Goal: Ask a question

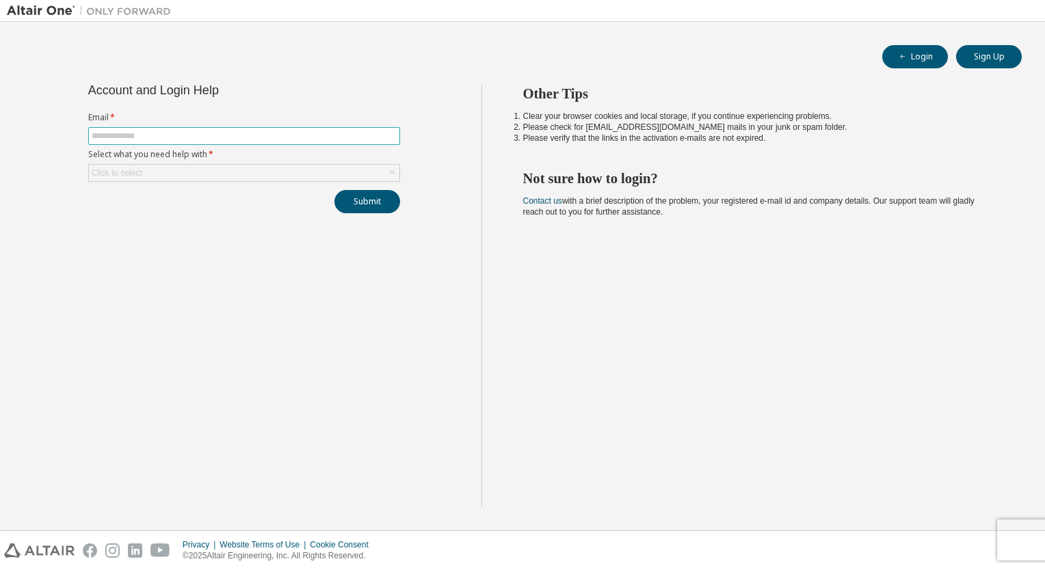
click at [154, 139] on input "text" at bounding box center [244, 136] width 305 height 11
type input "**********"
click at [152, 175] on div "Click to select" at bounding box center [244, 173] width 310 height 16
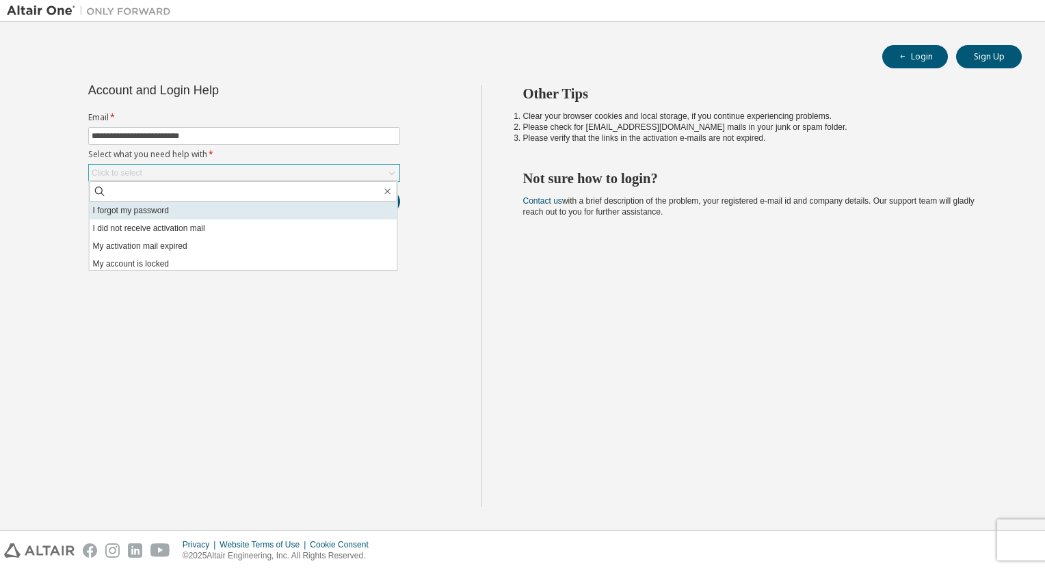
click at [148, 206] on li "I forgot my password" at bounding box center [244, 211] width 308 height 18
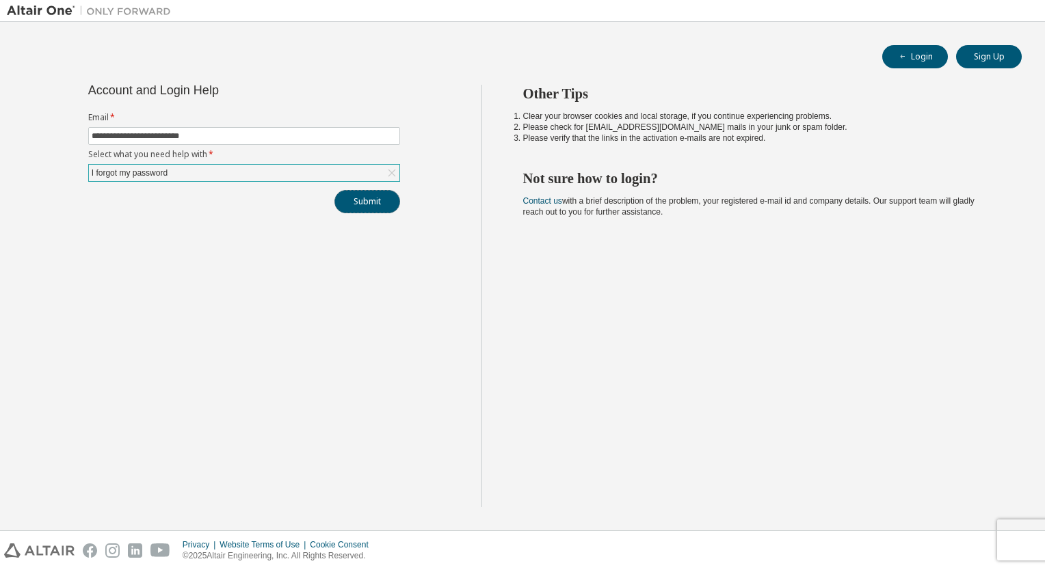
click at [376, 202] on button "Submit" at bounding box center [367, 201] width 66 height 23
click at [189, 168] on div "I forgot my password" at bounding box center [244, 173] width 310 height 16
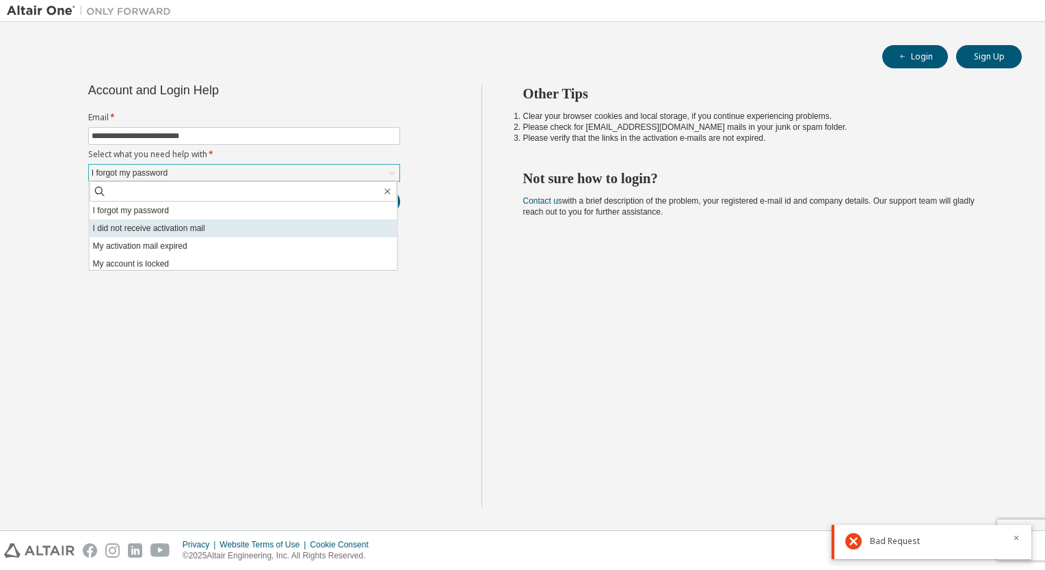
click at [221, 227] on li "I did not receive activation mail" at bounding box center [244, 228] width 308 height 18
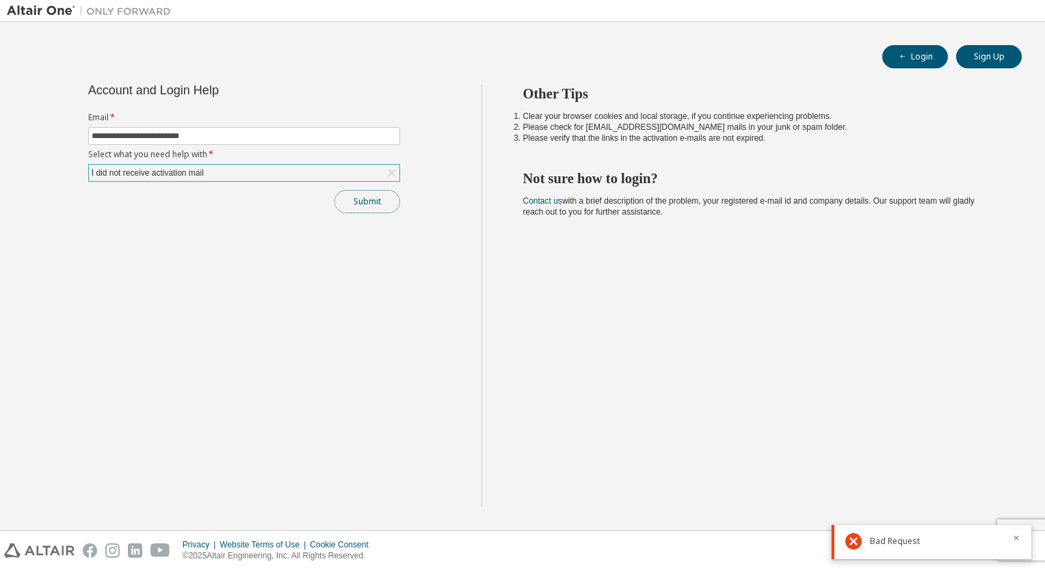
click at [364, 196] on button "Submit" at bounding box center [367, 201] width 66 height 23
